Goal: Task Accomplishment & Management: Manage account settings

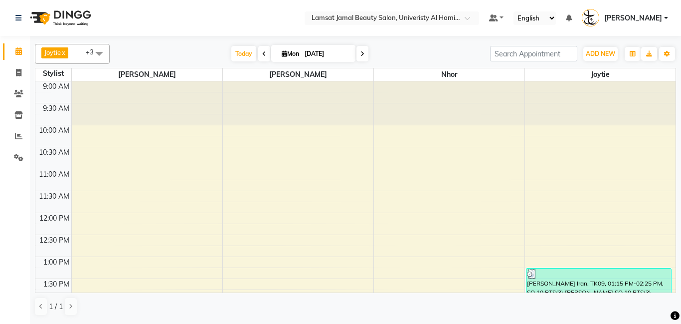
scroll to position [447, 0]
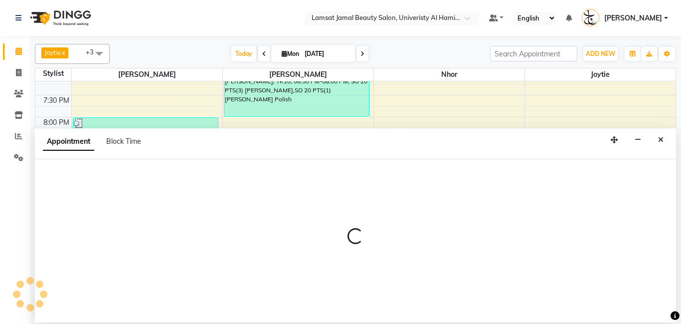
select select "79908"
select select "tentative"
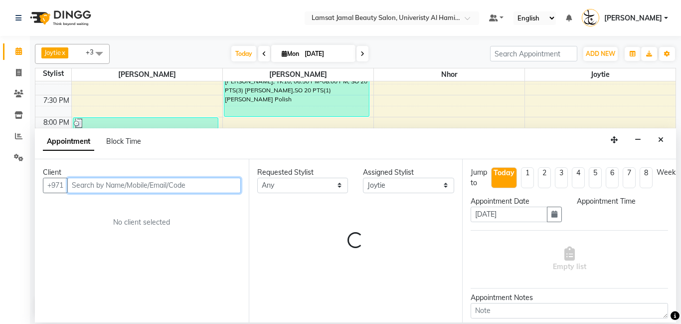
select select "1320"
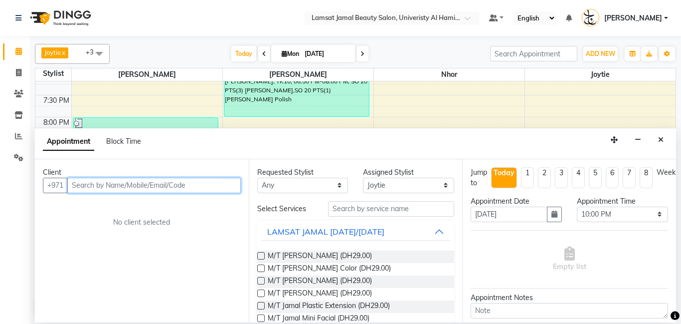
click at [144, 182] on input "text" at bounding box center [154, 185] width 174 height 15
type input "559900932"
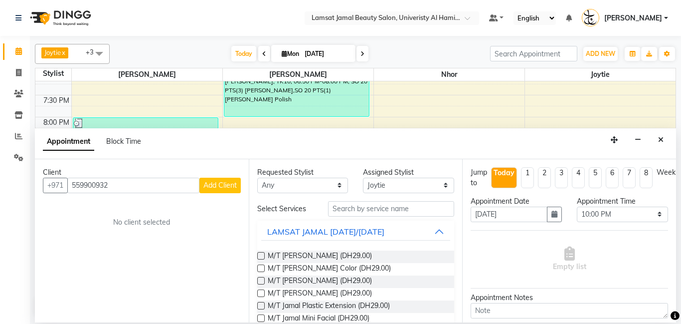
click at [217, 186] on span "Add Client" at bounding box center [219, 185] width 33 height 9
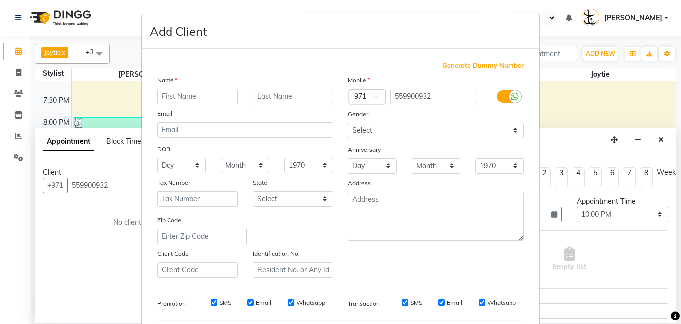
click at [180, 96] on input "text" at bounding box center [197, 96] width 81 height 15
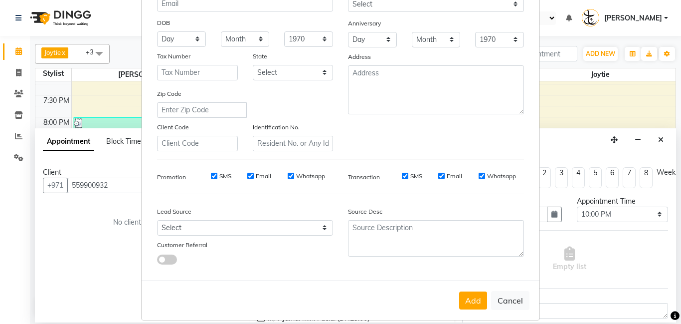
scroll to position [137, 0]
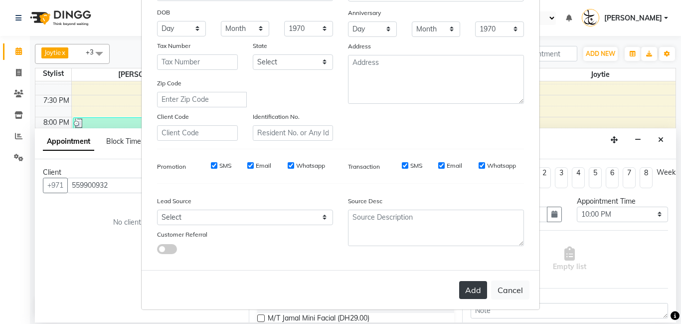
type input "[PERSON_NAME]"
click at [472, 291] on button "Add" at bounding box center [473, 290] width 28 height 18
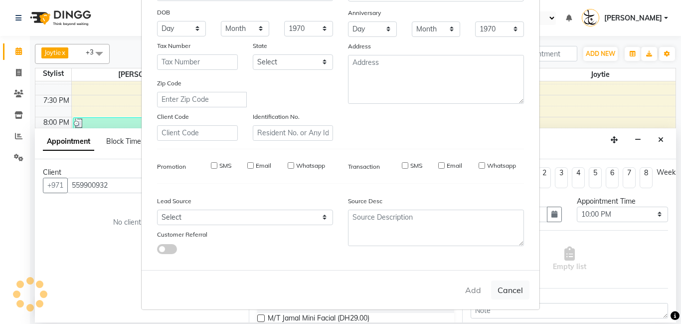
type input "55*****32"
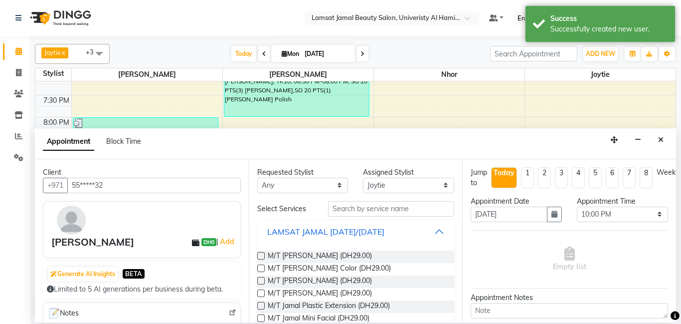
click at [434, 232] on button "LAMSAT JAMAL [DATE]/[DATE]" at bounding box center [356, 231] width 190 height 18
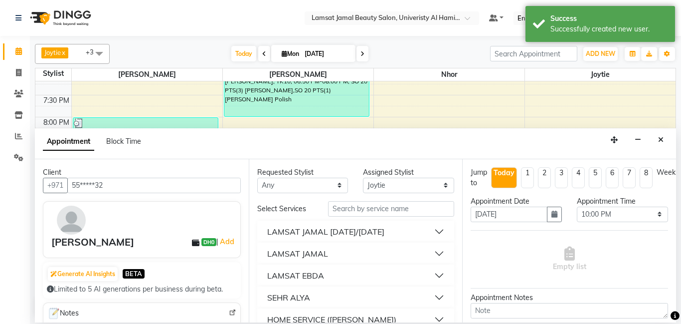
click at [371, 254] on button "LAMSAT JAMAL" at bounding box center [356, 253] width 190 height 18
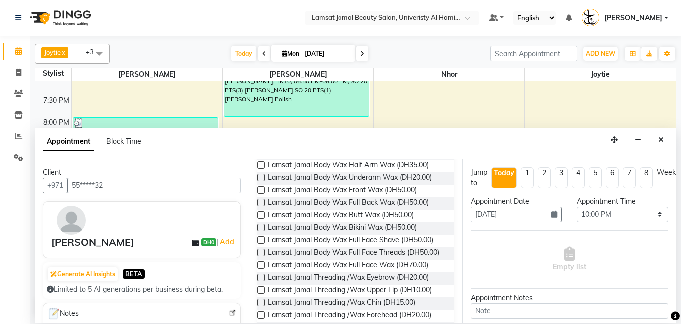
scroll to position [472, 0]
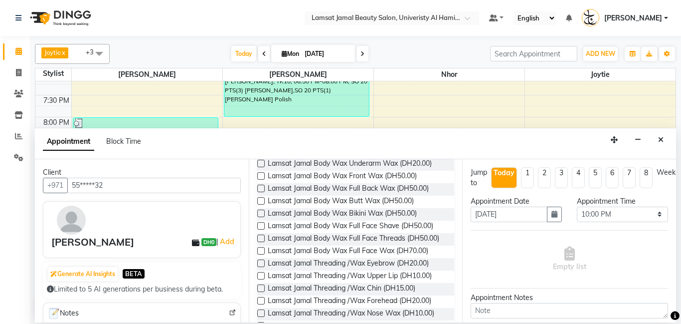
click at [261, 259] on label at bounding box center [260, 262] width 7 height 7
click at [261, 261] on input "checkbox" at bounding box center [260, 264] width 6 height 6
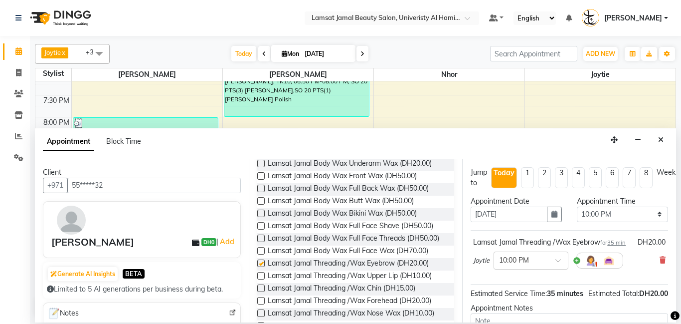
checkbox input "false"
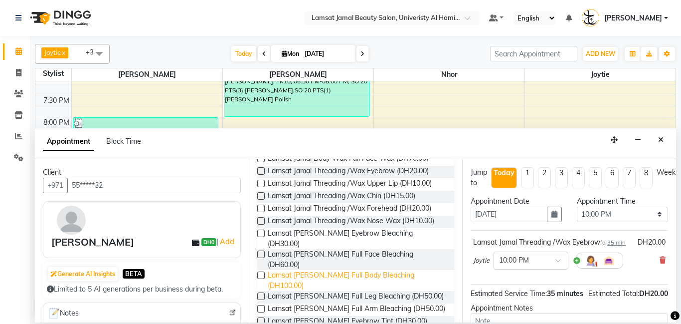
scroll to position [570, 0]
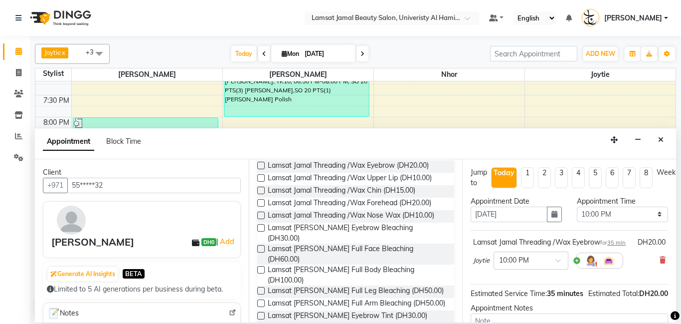
click at [260, 312] on label at bounding box center [260, 315] width 7 height 7
click at [260, 313] on input "checkbox" at bounding box center [260, 316] width 6 height 6
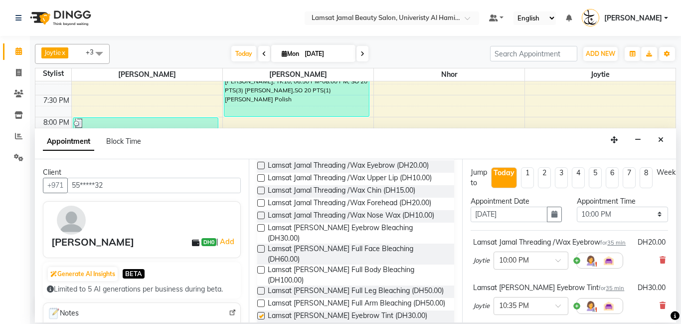
checkbox input "false"
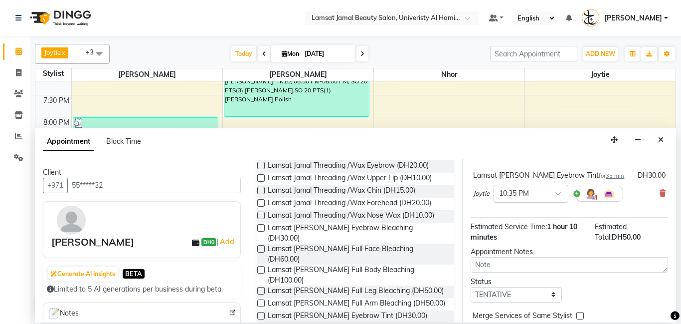
scroll to position [155, 0]
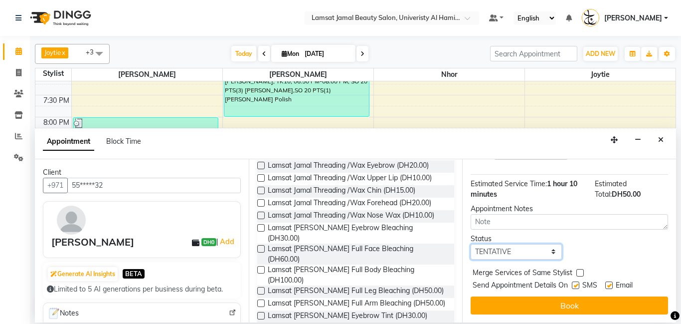
click at [551, 250] on select "Select TENTATIVE CONFIRM CHECK-IN UPCOMING" at bounding box center [516, 251] width 91 height 15
select select "check-in"
click at [471, 244] on select "Select TENTATIVE CONFIRM CHECK-IN UPCOMING" at bounding box center [516, 251] width 91 height 15
click at [581, 271] on label at bounding box center [579, 272] width 7 height 7
click at [581, 271] on input "checkbox" at bounding box center [579, 273] width 6 height 6
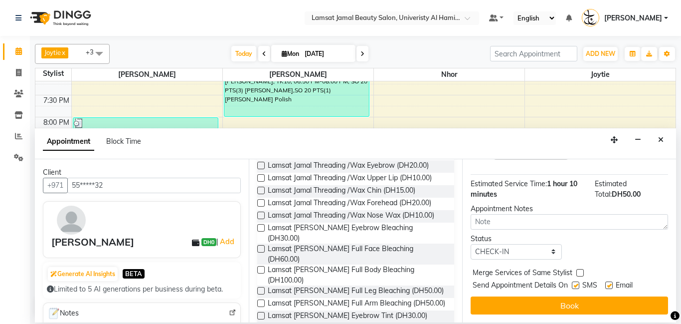
checkbox input "true"
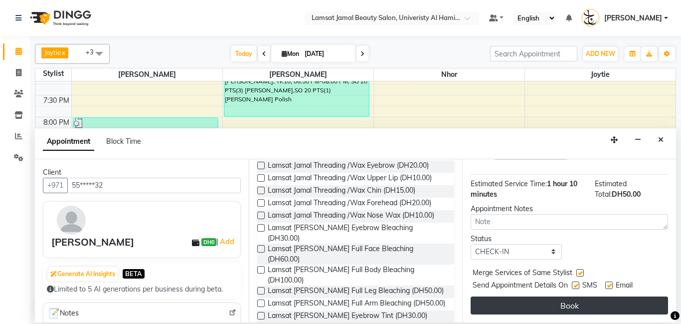
click at [601, 302] on button "Book" at bounding box center [569, 305] width 197 height 18
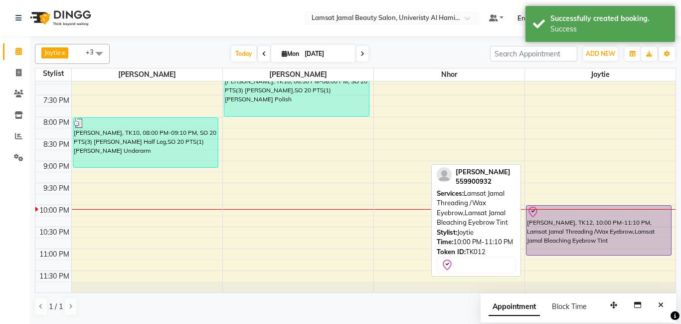
click at [569, 224] on div "[PERSON_NAME], TK12, 10:00 PM-11:10 PM, Lamsat Jamal Threading /Wax Eyebrow,Lam…" at bounding box center [599, 229] width 145 height 49
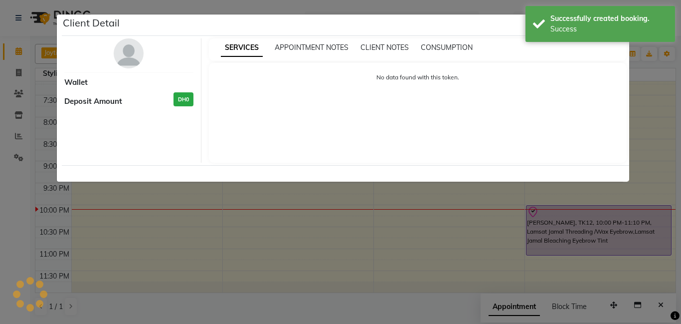
select select "8"
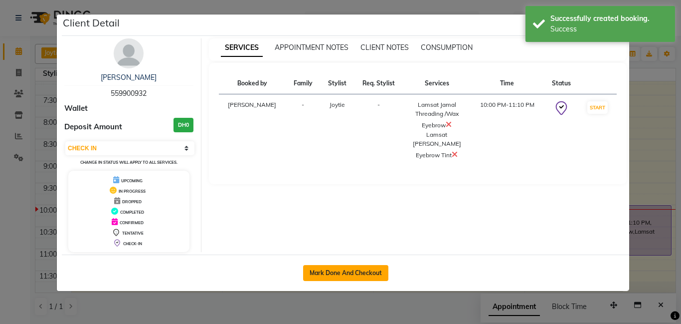
click at [321, 275] on button "Mark Done And Checkout" at bounding box center [345, 273] width 85 height 16
select select "service"
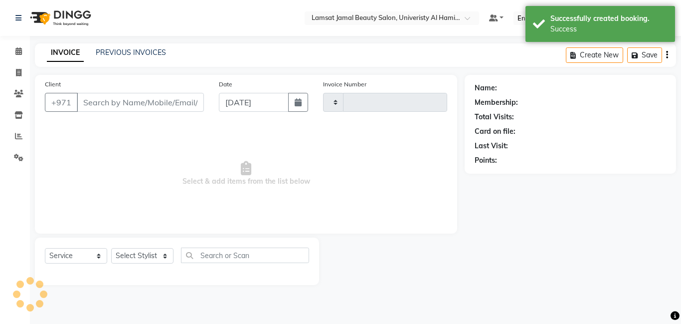
type input "3160"
select select "8294"
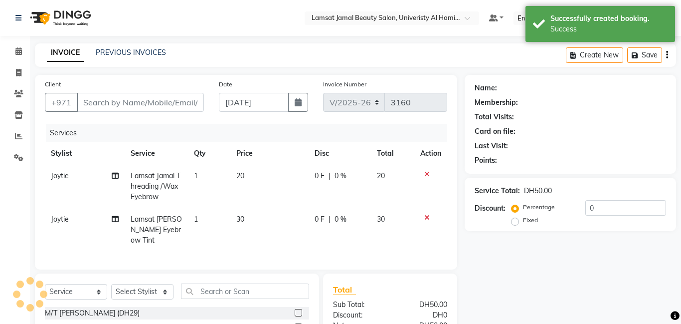
type input "55*****32"
select select "79908"
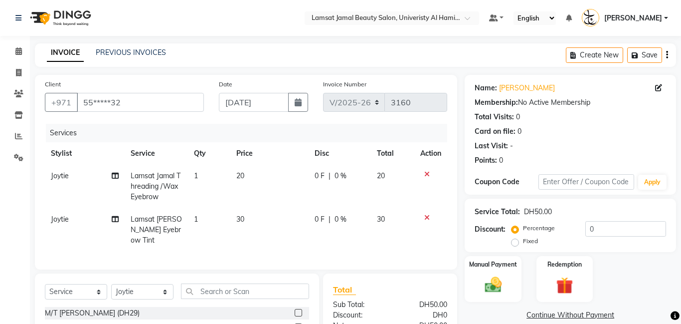
click at [523, 242] on label "Fixed" at bounding box center [530, 240] width 15 height 9
click at [517, 242] on input "Fixed" at bounding box center [517, 240] width 7 height 7
radio input "true"
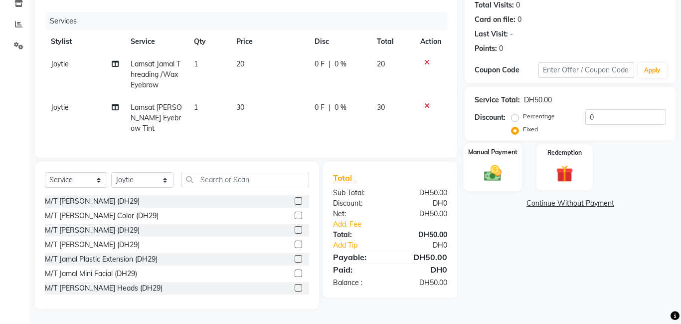
click at [487, 174] on img at bounding box center [493, 173] width 28 height 20
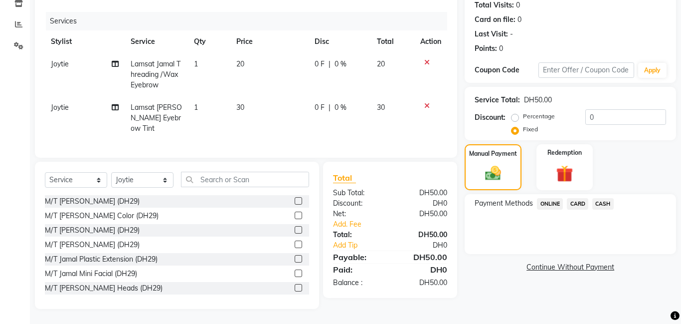
click at [580, 203] on span "CARD" at bounding box center [577, 203] width 21 height 11
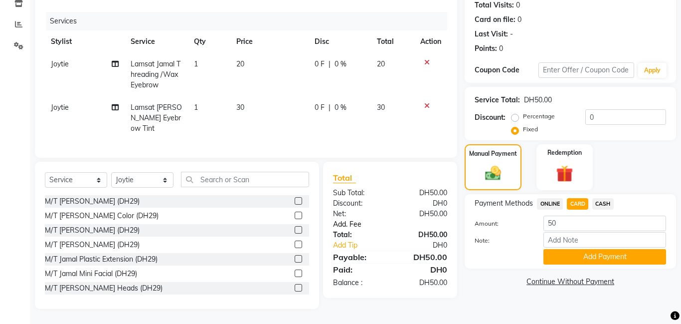
click at [350, 222] on link "Add. Fee" at bounding box center [390, 224] width 129 height 10
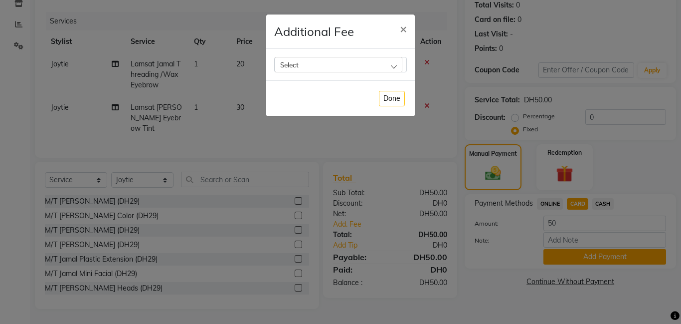
click at [392, 68] on div "Select" at bounding box center [339, 64] width 128 height 15
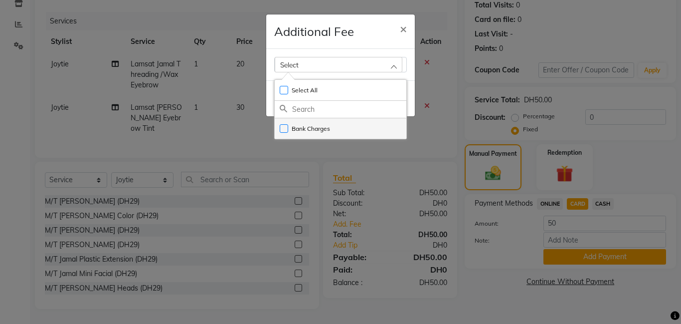
click at [284, 127] on label "Bank Charges" at bounding box center [305, 128] width 50 height 9
checkbox input "true"
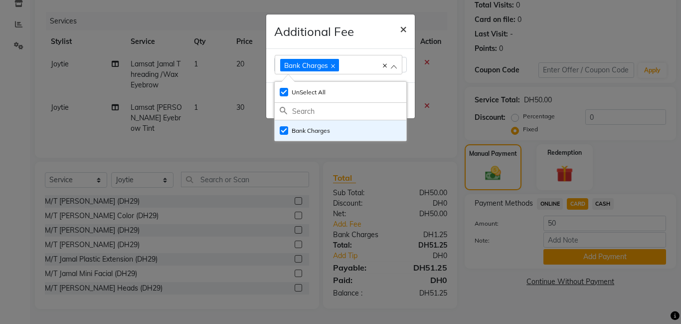
click at [403, 33] on span "×" at bounding box center [403, 28] width 7 height 15
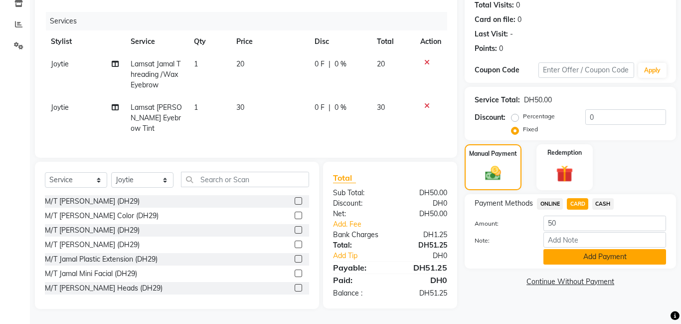
click at [579, 255] on button "Add Payment" at bounding box center [605, 256] width 123 height 15
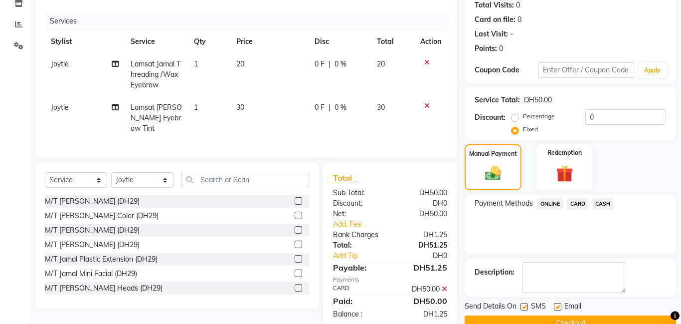
scroll to position [134, 0]
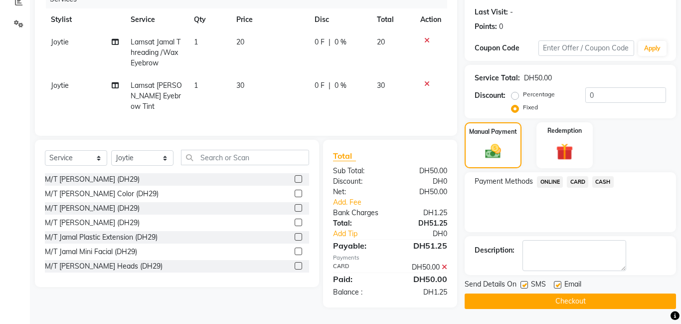
click at [578, 185] on span "CARD" at bounding box center [577, 181] width 21 height 11
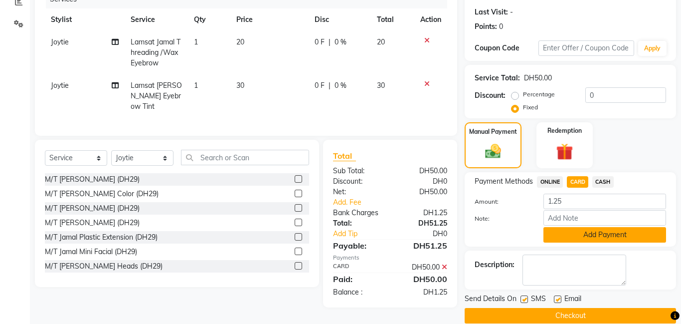
click at [605, 233] on button "Add Payment" at bounding box center [605, 234] width 123 height 15
